Goal: Find specific page/section: Find specific page/section

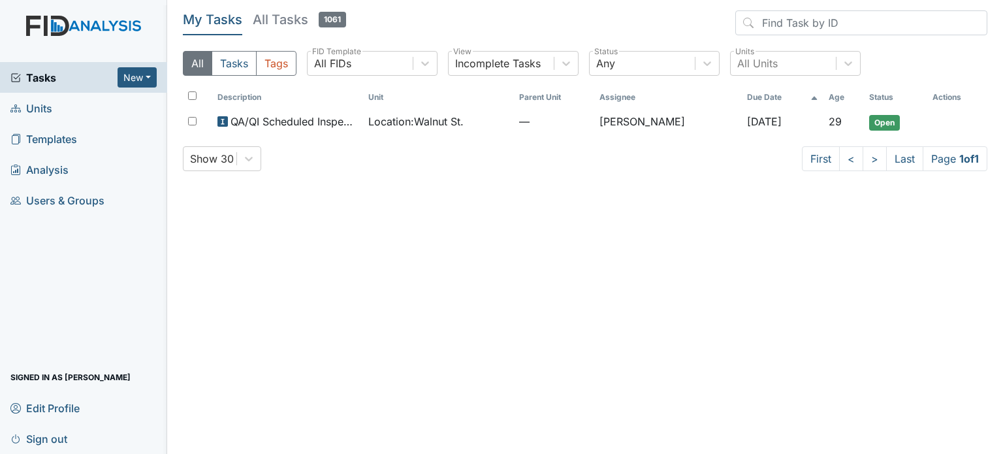
click at [44, 117] on span "Units" at bounding box center [31, 108] width 42 height 20
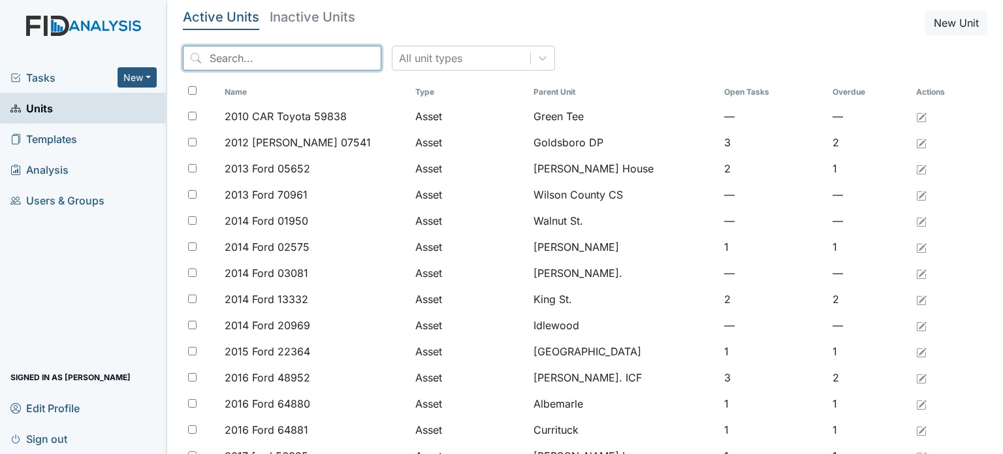
click at [274, 61] on input "search" at bounding box center [282, 58] width 199 height 25
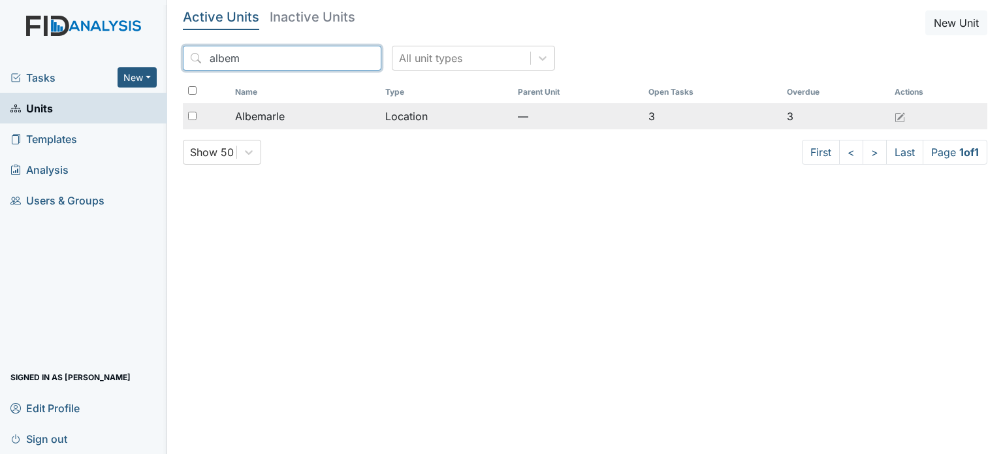
type input "albem"
click at [299, 114] on div "Albemarle" at bounding box center [305, 116] width 140 height 16
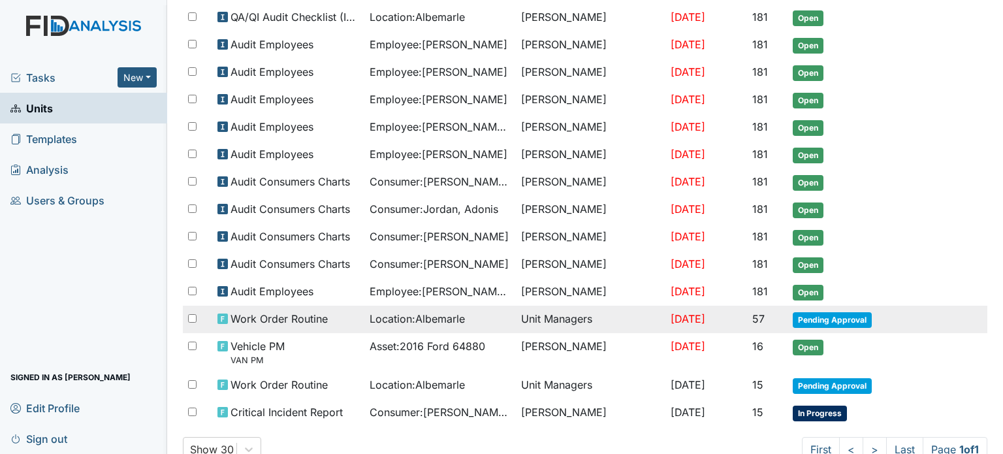
scroll to position [227, 0]
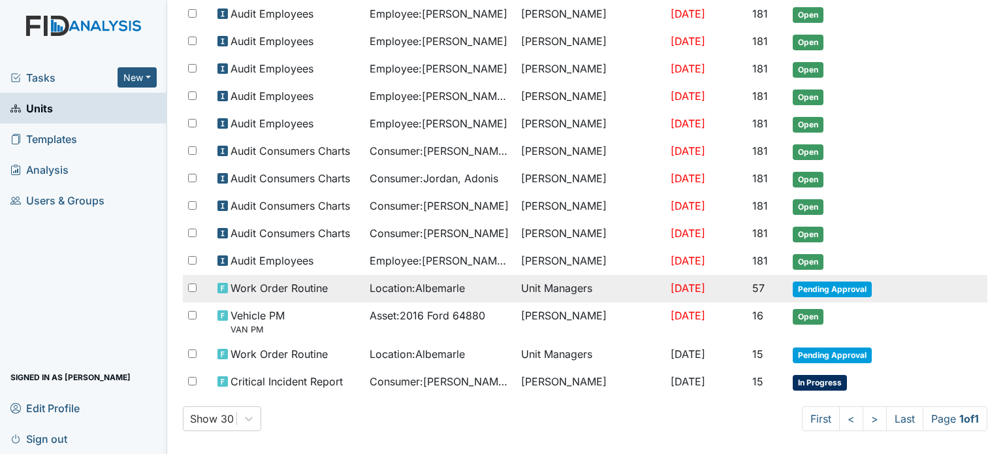
click at [308, 283] on span "Work Order Routine" at bounding box center [279, 288] width 97 height 16
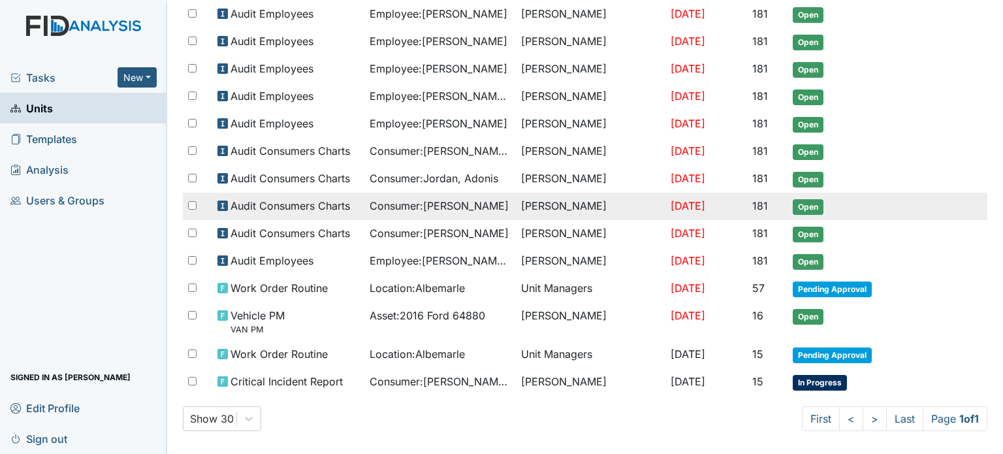
scroll to position [0, 0]
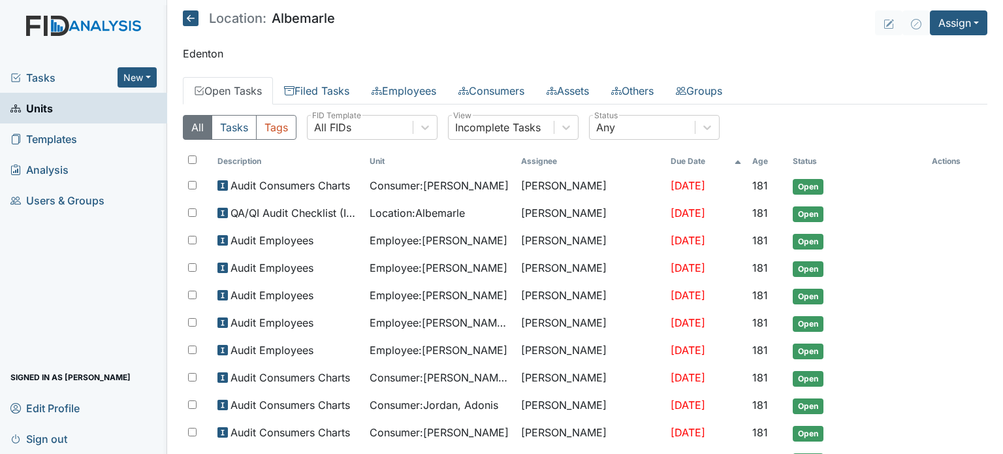
click at [52, 110] on link "Units" at bounding box center [83, 108] width 167 height 31
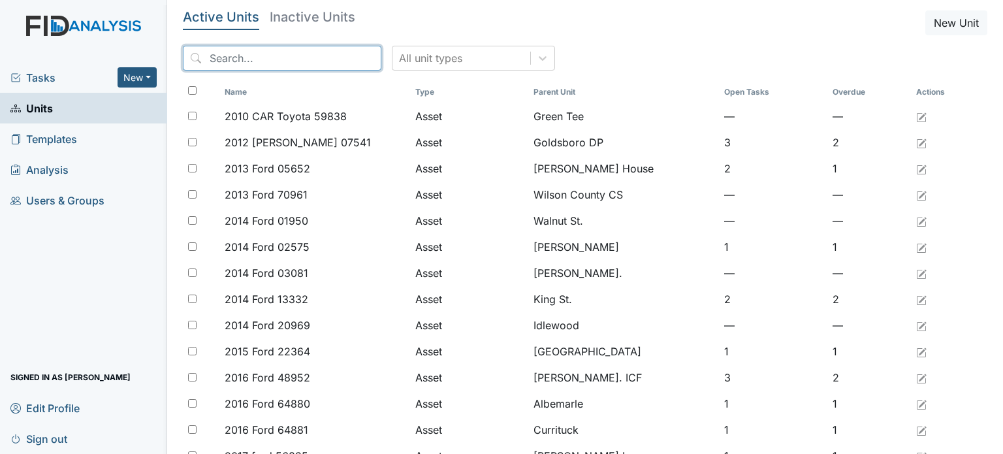
click at [293, 67] on input "search" at bounding box center [282, 58] width 199 height 25
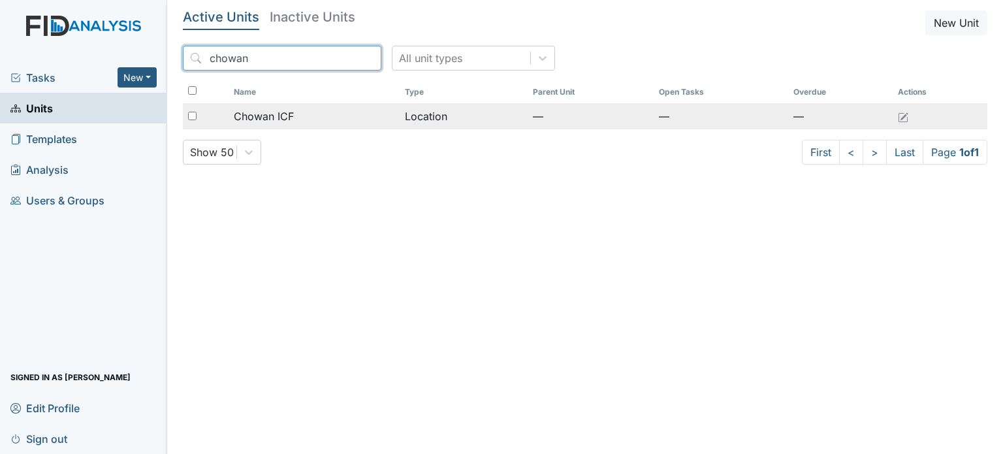
type input "chowan"
click at [306, 122] on div "Chowan ICF" at bounding box center [314, 116] width 160 height 16
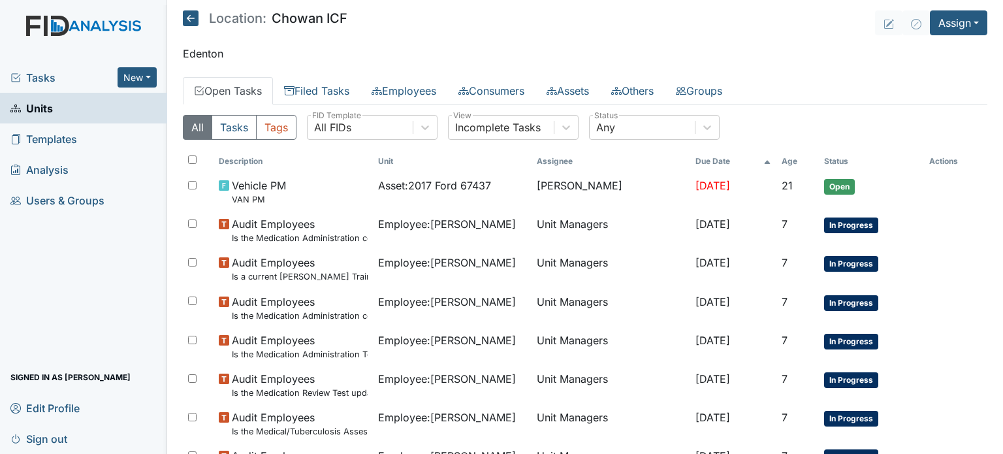
click at [57, 106] on link "Units" at bounding box center [83, 108] width 167 height 31
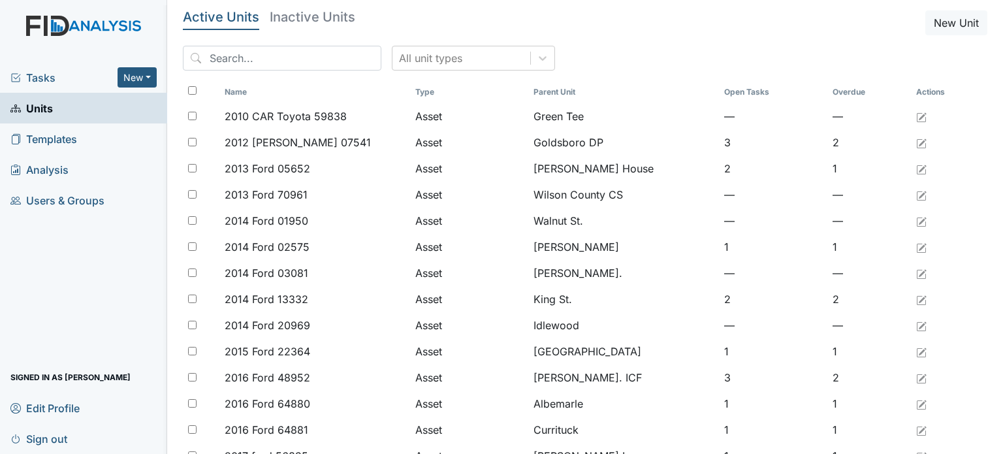
click at [54, 75] on span "Tasks" at bounding box center [63, 78] width 107 height 16
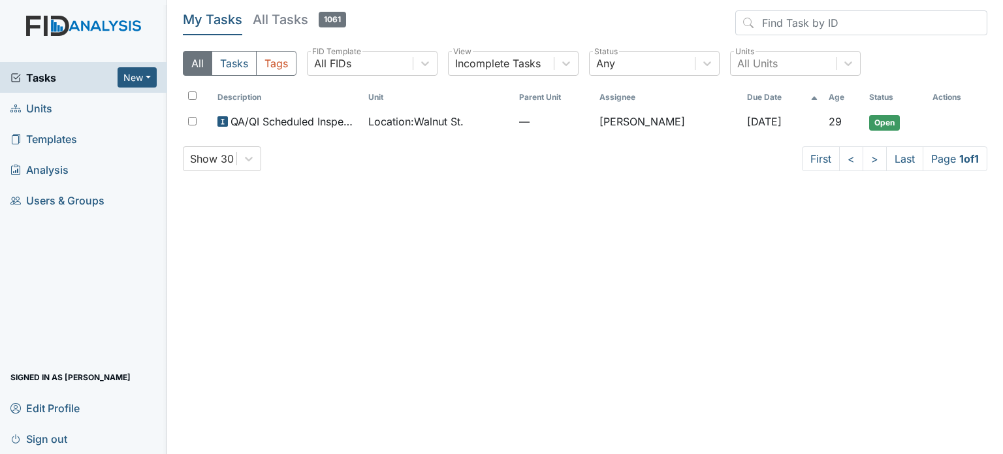
click at [279, 26] on h5 "All Tasks 1061" at bounding box center [299, 19] width 93 height 18
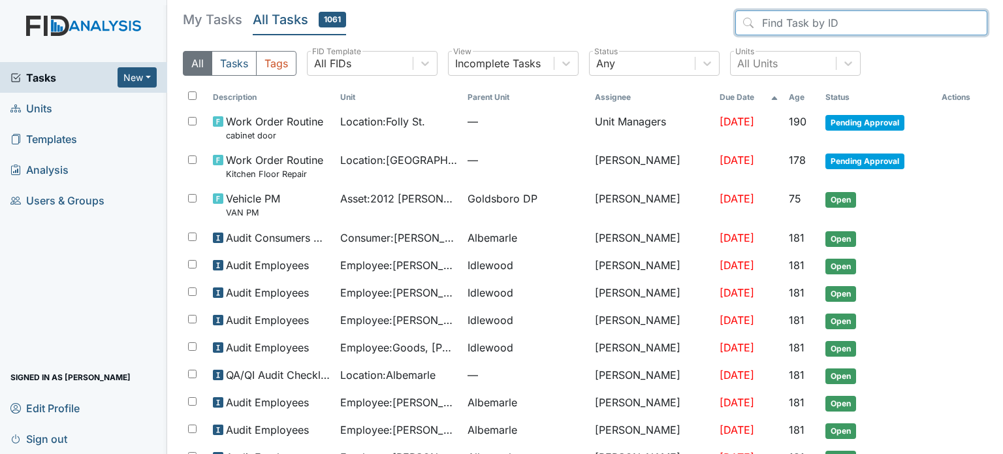
click at [787, 25] on input "search" at bounding box center [862, 22] width 252 height 25
drag, startPoint x: 793, startPoint y: 25, endPoint x: 695, endPoint y: 20, distance: 98.1
click at [695, 22] on header "My Tasks All Tasks 1061 it No tasks found..." at bounding box center [585, 25] width 805 height 30
type input "phone"
drag, startPoint x: 806, startPoint y: 16, endPoint x: 737, endPoint y: 37, distance: 72.3
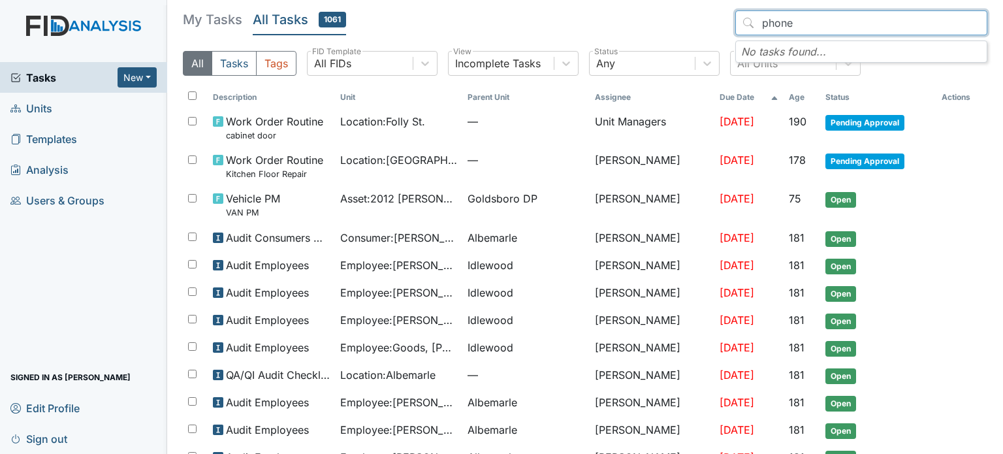
click at [738, 37] on div "phone No tasks found..." at bounding box center [862, 25] width 252 height 30
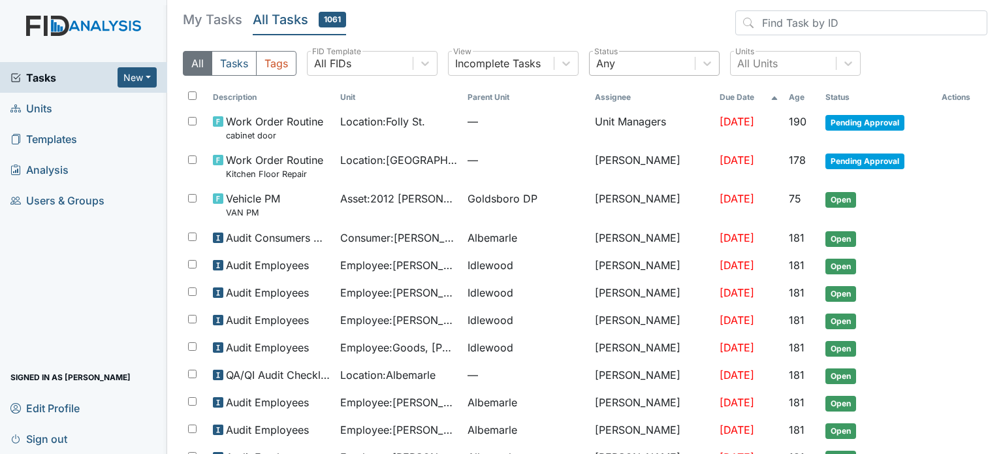
click at [619, 56] on div "Any" at bounding box center [642, 64] width 105 height 24
click at [755, 67] on div "All Units" at bounding box center [758, 64] width 41 height 16
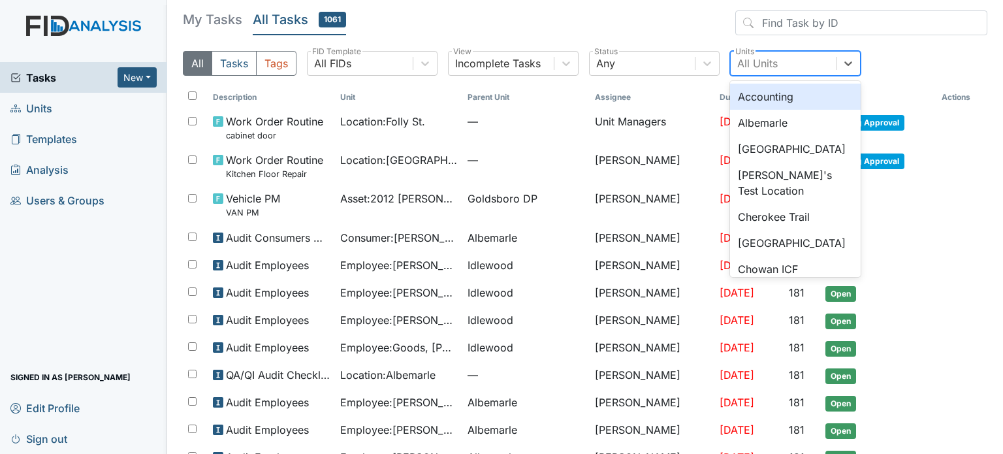
click at [755, 67] on div "All Units" at bounding box center [758, 64] width 41 height 16
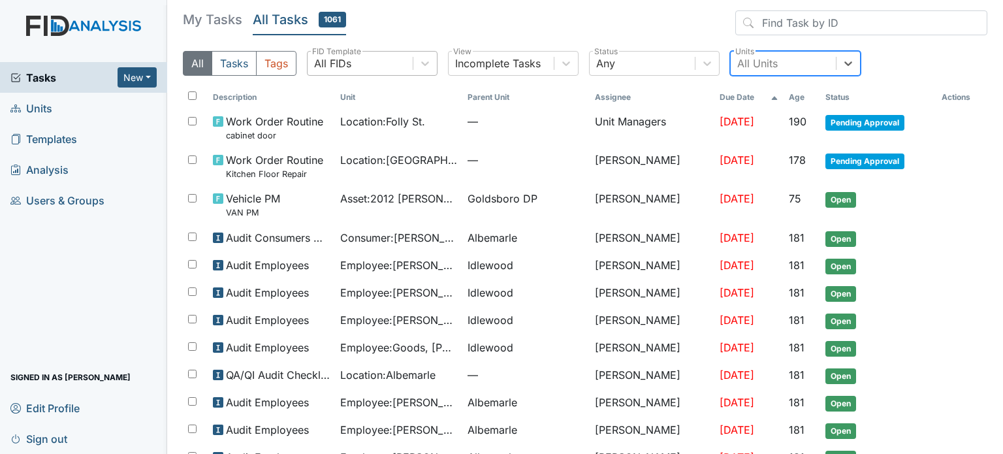
click at [353, 61] on div "All FIDs" at bounding box center [360, 64] width 105 height 24
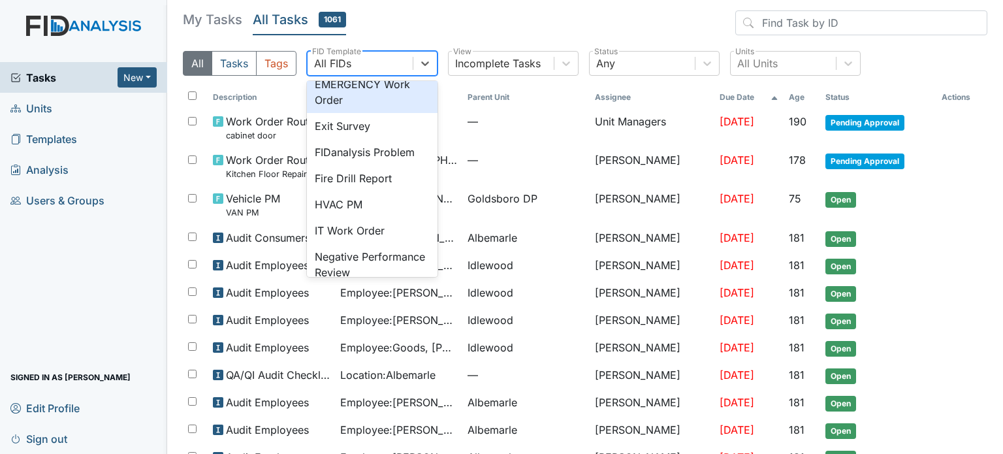
scroll to position [261, 0]
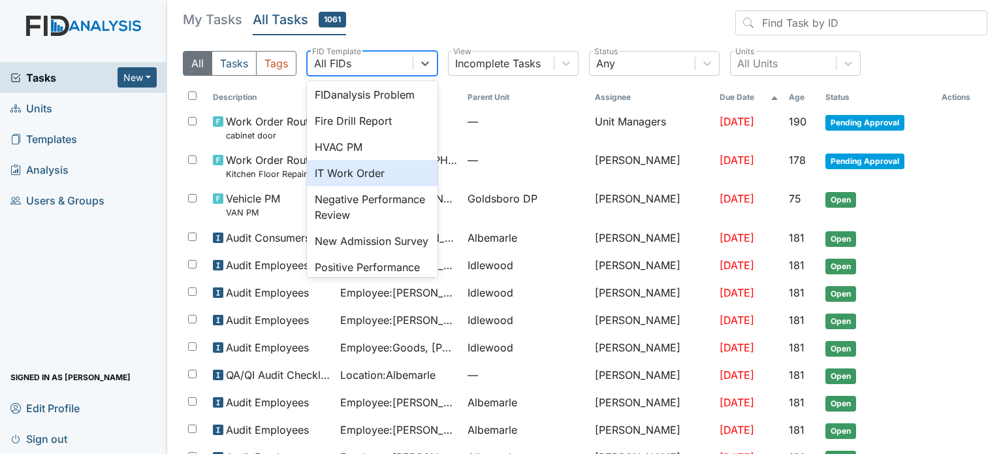
click at [371, 186] on div "IT Work Order" at bounding box center [372, 173] width 131 height 26
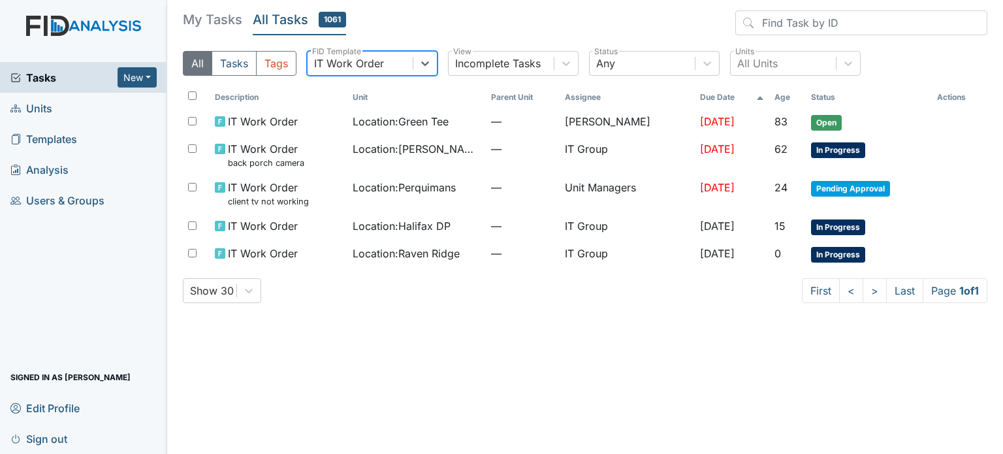
click at [70, 83] on span "Tasks" at bounding box center [63, 78] width 107 height 16
